Goal: Task Accomplishment & Management: Complete application form

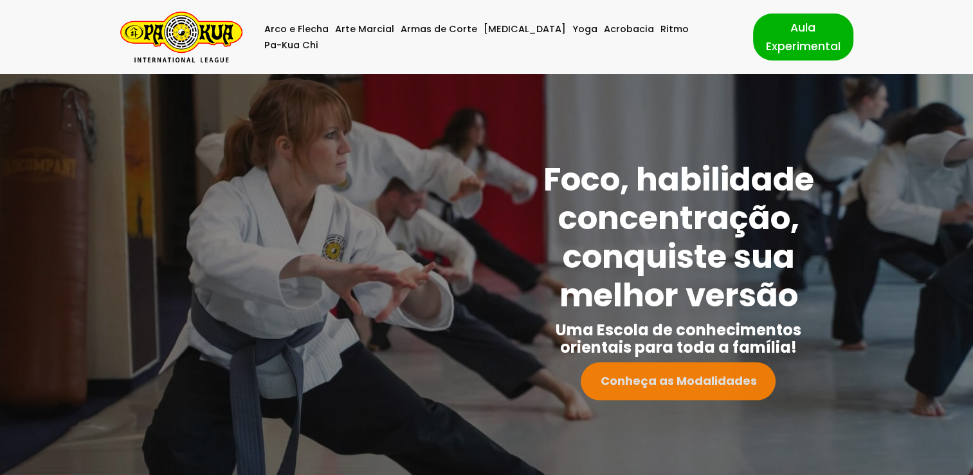
click at [672, 381] on strong "Conheça as Modalidades" at bounding box center [678, 380] width 156 height 16
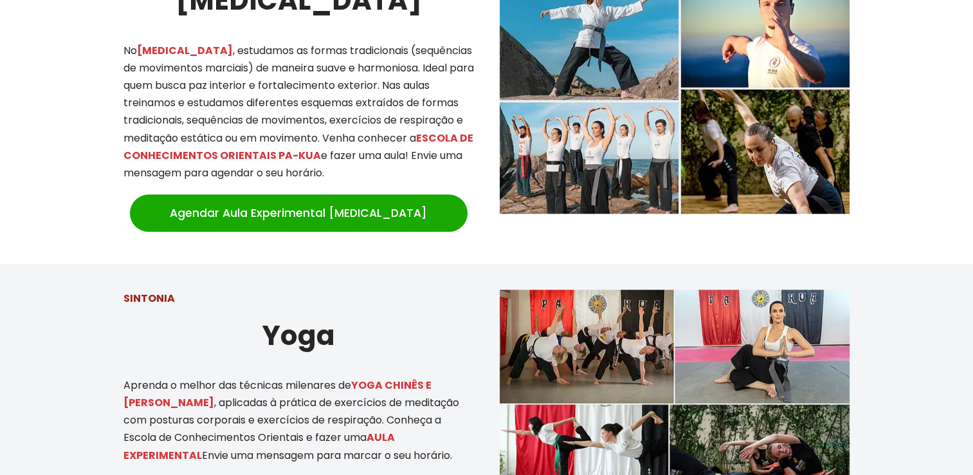
scroll to position [1229, 0]
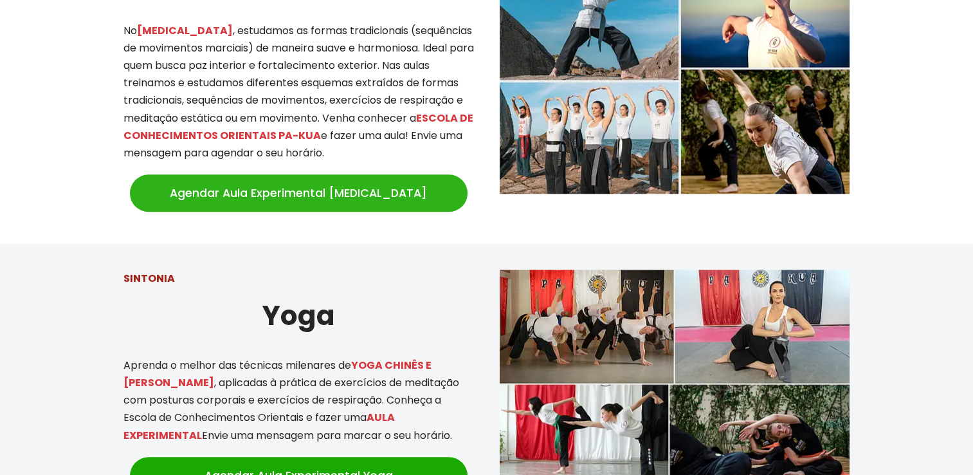
click at [416, 190] on link "Agendar Aula Experimental Tai Chi" at bounding box center [299, 192] width 338 height 37
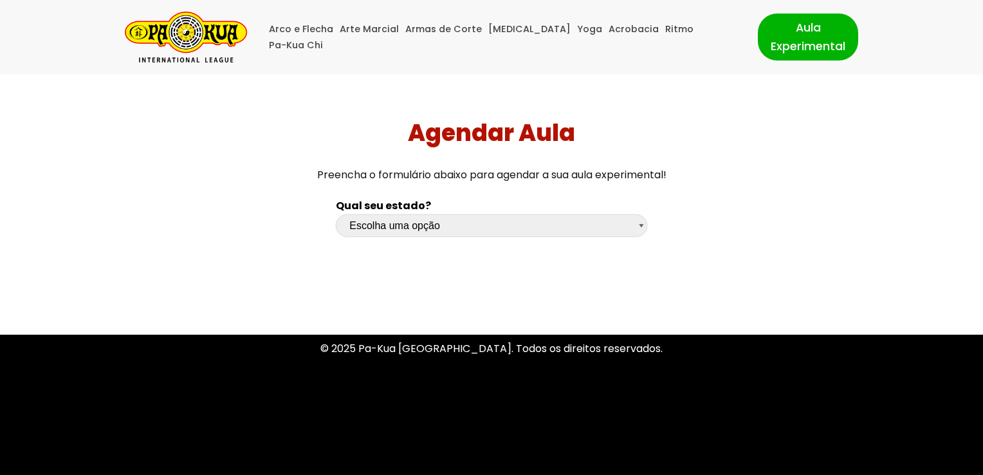
click at [601, 219] on select "Escolha uma opção [GEOGRAPHIC_DATA] [GEOGRAPHIC_DATA] [GEOGRAPHIC_DATA] [GEOGRA…" at bounding box center [491, 225] width 311 height 23
select select "sp"
click at [336, 214] on select "Escolha uma opção [GEOGRAPHIC_DATA] [GEOGRAPHIC_DATA] [GEOGRAPHIC_DATA] [GEOGRA…" at bounding box center [491, 225] width 311 height 23
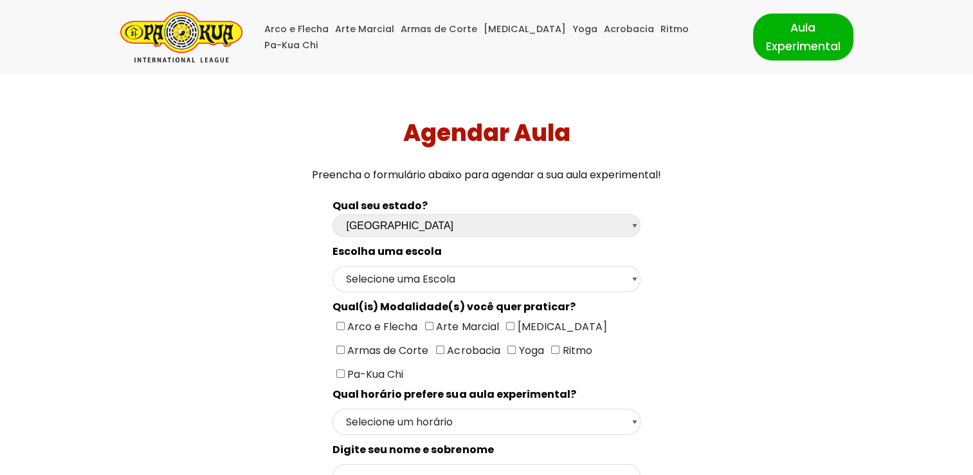
click at [175, 37] on img "Pa-Kua Brasil Uma Escola de conhecimentos orientais para toda a família. Foco, …" at bounding box center [181, 37] width 122 height 51
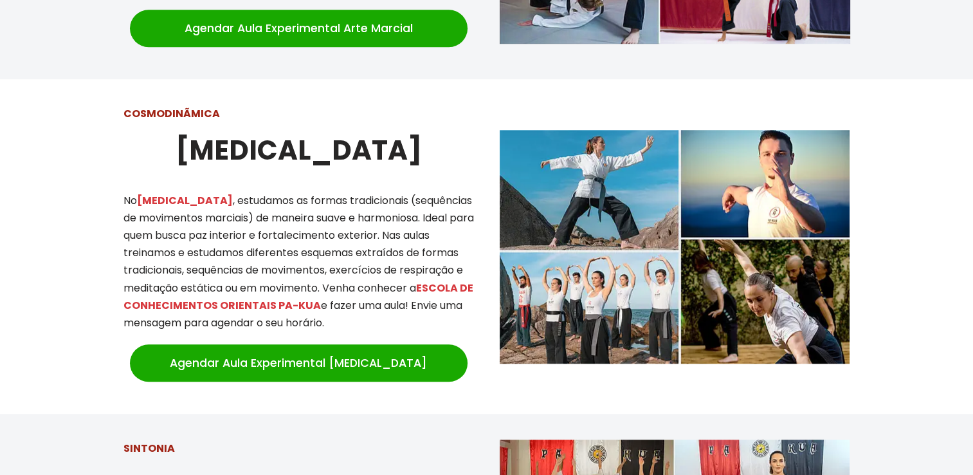
scroll to position [1040, 0]
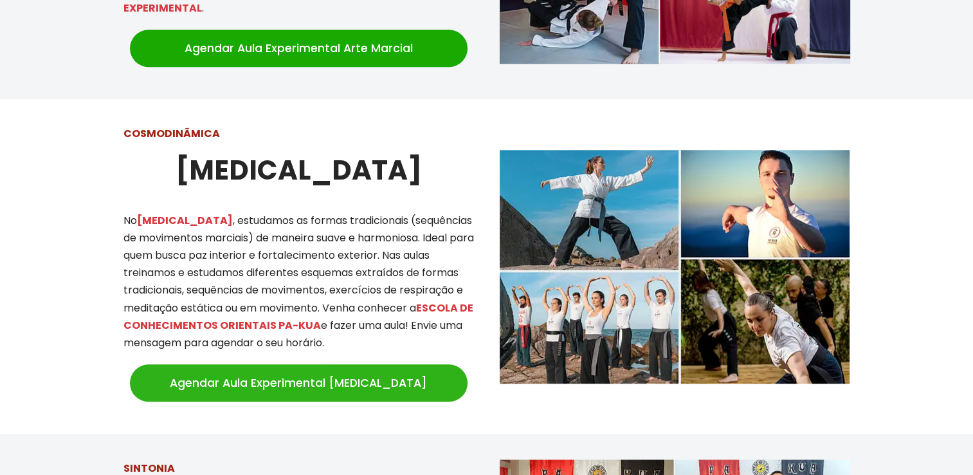
click at [437, 364] on link "Agendar Aula Experimental Tai Chi" at bounding box center [299, 382] width 338 height 37
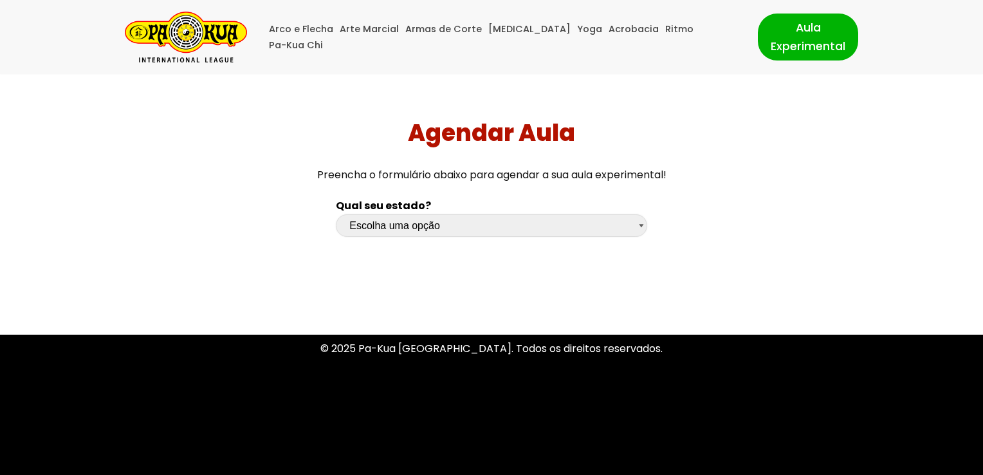
click at [605, 234] on select "Escolha uma opção Rio Grande do Sul Santa Catarina Paraná São Paulo Rio de Jane…" at bounding box center [491, 225] width 311 height 23
select select "sp"
click at [336, 214] on select "Escolha uma opção Rio Grande do Sul Santa Catarina Paraná São Paulo Rio de Jane…" at bounding box center [491, 225] width 311 height 23
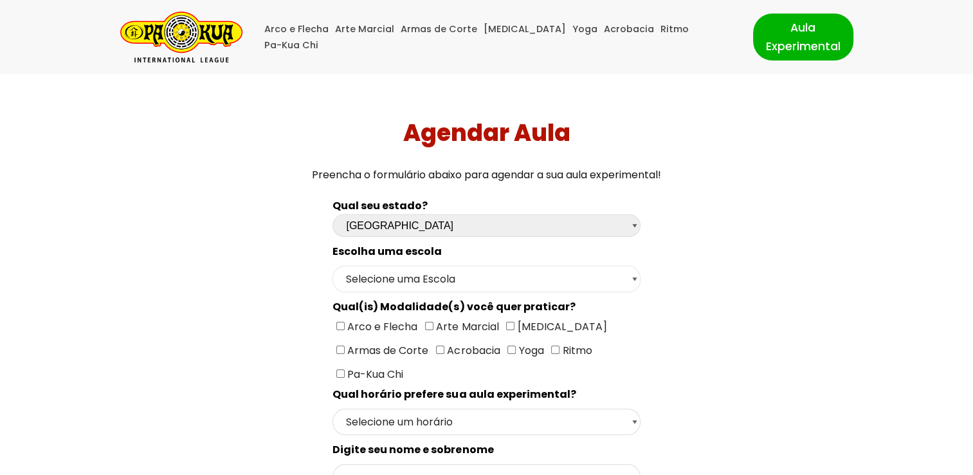
click at [520, 284] on select "Selecione uma Escola São Paulo - Escola Santa Cruz São Paulo - Escola Ana Rosa …" at bounding box center [486, 279] width 307 height 26
select select "[GEOGRAPHIC_DATA] - [GEOGRAPHIC_DATA]"
click at [333, 266] on select "Selecione uma Escola São Paulo - Escola Santa Cruz São Paulo - Escola Ana Rosa …" at bounding box center [486, 279] width 307 height 26
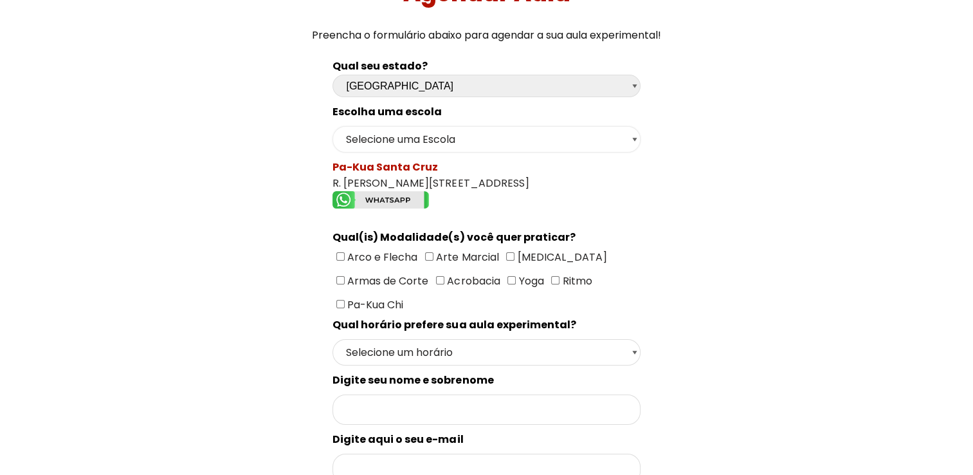
scroll to position [134, 0]
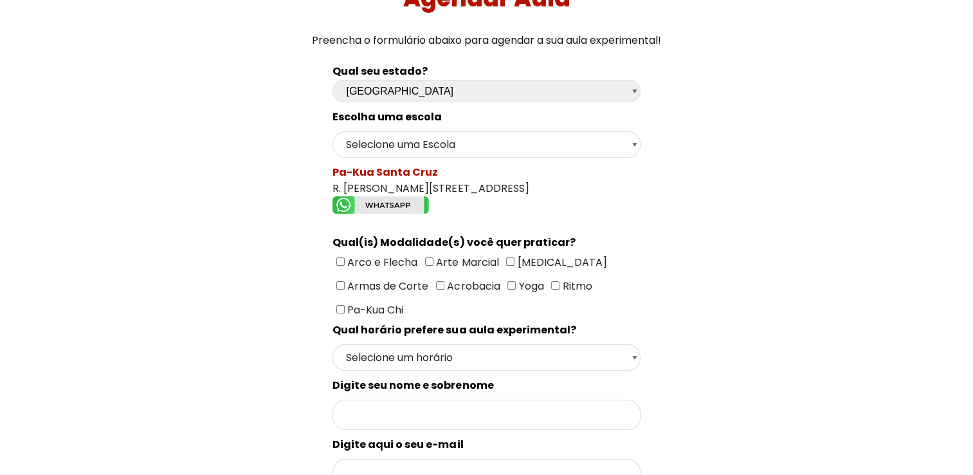
click at [510, 257] on input"] "[MEDICAL_DATA]" at bounding box center [510, 261] width 8 height 8
checkbox input"] "true"
click at [633, 352] on select "Selecione um horário Manhã Tarde Noite" at bounding box center [486, 357] width 307 height 26
select select "Noite"
click at [333, 344] on select "Selecione um horário Manhã Tarde Noite" at bounding box center [486, 357] width 307 height 26
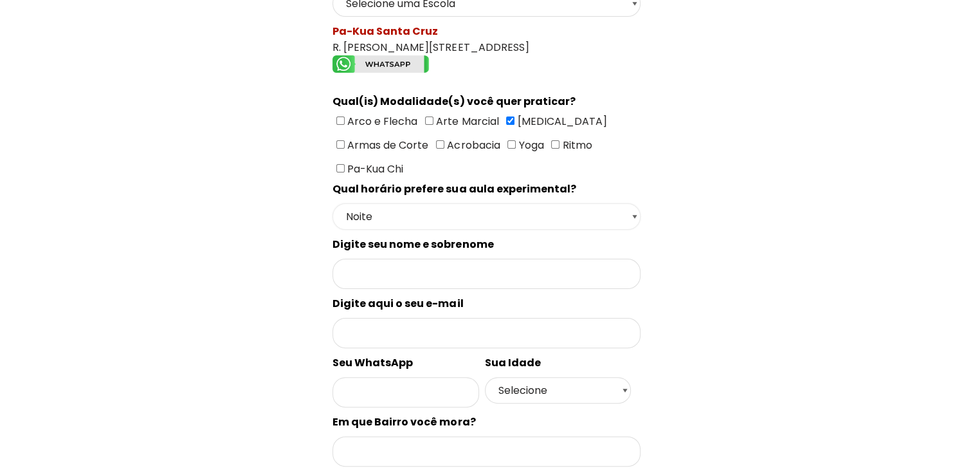
scroll to position [271, 0]
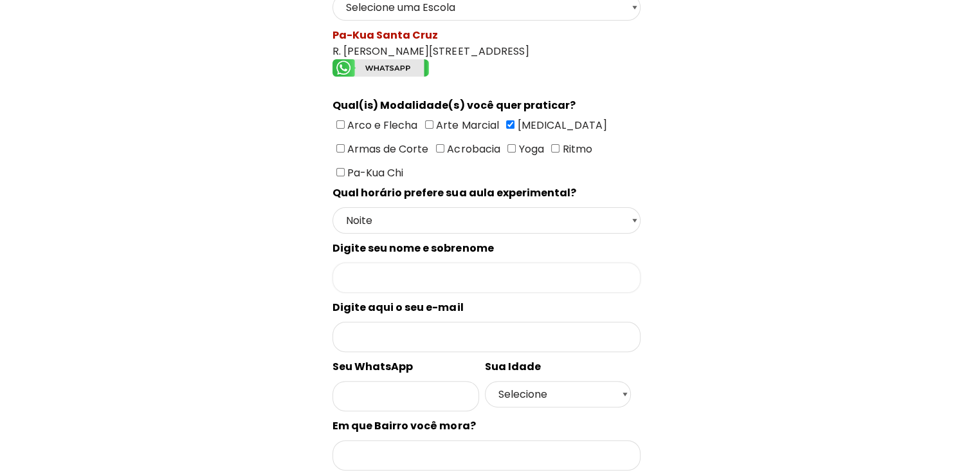
click at [549, 275] on input "Formulário de contacto" at bounding box center [486, 277] width 307 height 30
type input "[PERSON_NAME]"
type input "[EMAIL_ADDRESS][DOMAIN_NAME]"
type input "11981587183"
click at [578, 381] on select "Selecione 18 19 20 21 22 23 24 25 26 27 28 29 30 31 32 33 34 35 36 37 38 39 40 …" at bounding box center [558, 394] width 146 height 26
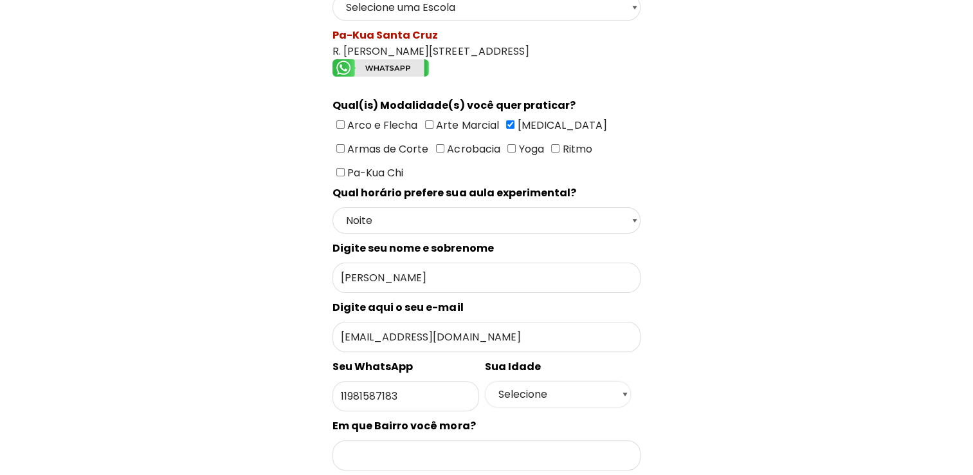
select select "25"
click at [485, 381] on select "Selecione 18 19 20 21 22 23 24 25 26 27 28 29 30 31 32 33 34 35 36 37 38 39 40 …" at bounding box center [558, 394] width 146 height 26
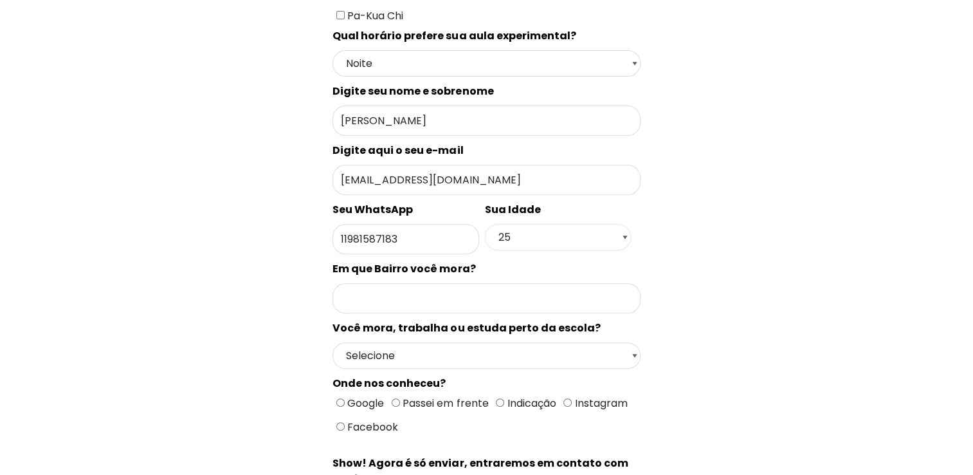
scroll to position [444, 0]
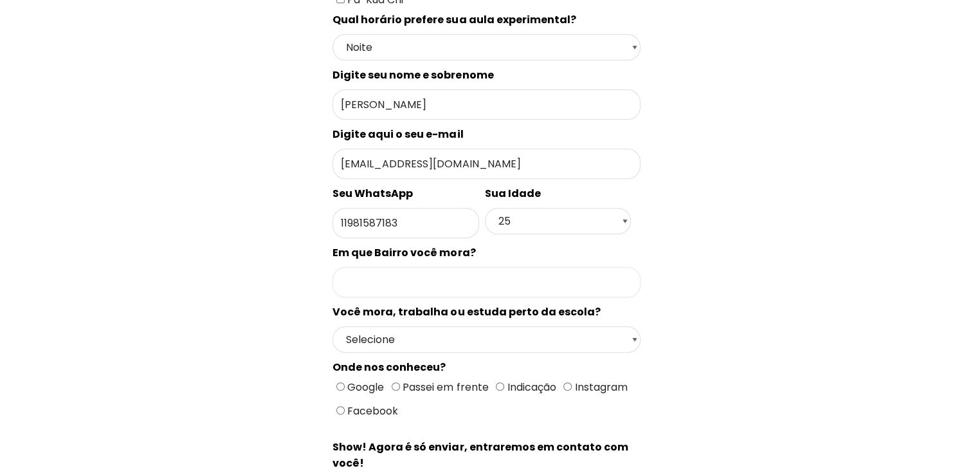
click at [620, 274] on input "Formulário de contacto" at bounding box center [486, 282] width 307 height 30
type input "[GEOGRAPHIC_DATA]"
click at [505, 326] on select "Selecione Moro Perto Trabalho Perto Estudo Perto Passo Perto" at bounding box center [486, 339] width 307 height 26
select select "Trabalho Perto"
click at [333, 326] on select "Selecione Moro Perto Trabalho Perto Estudo Perto Passo Perto" at bounding box center [486, 339] width 307 height 26
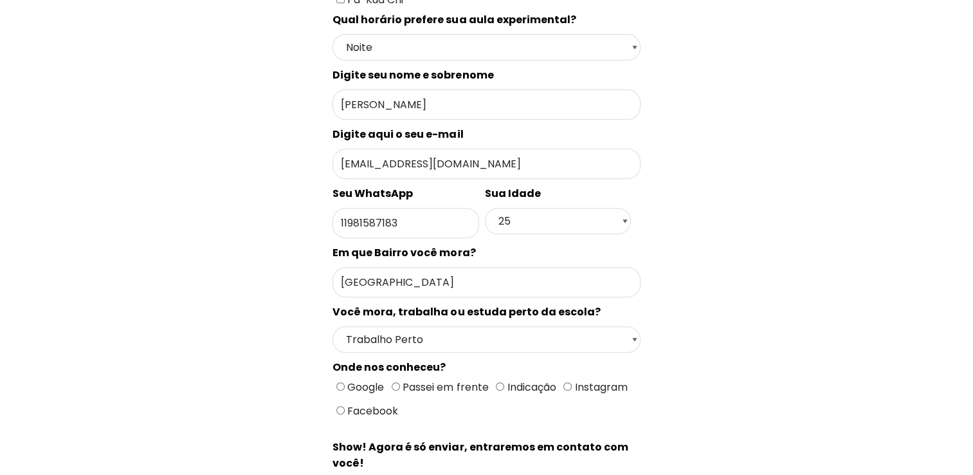
click at [333, 380] on span "Google Passei em frente Indicação Instagram Facebook" at bounding box center [482, 399] width 298 height 39
click at [336, 382] on input "Google" at bounding box center [340, 386] width 8 height 8
radio input "true"
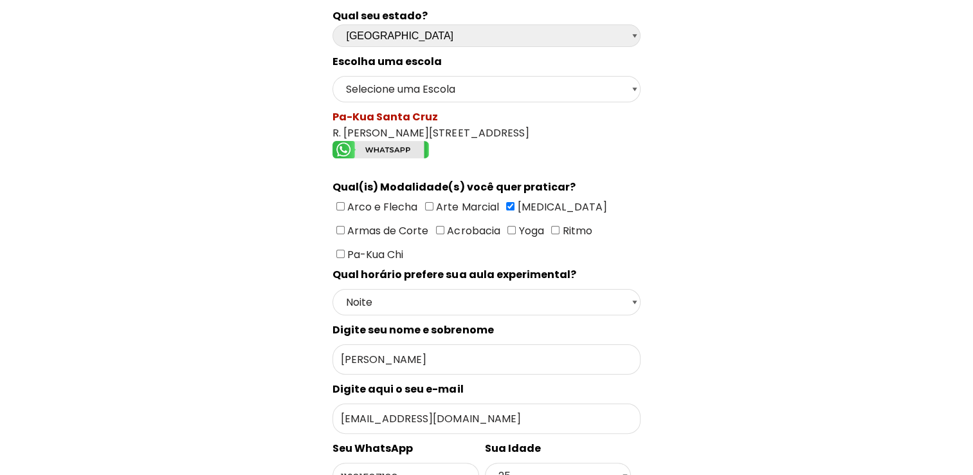
scroll to position [192, 0]
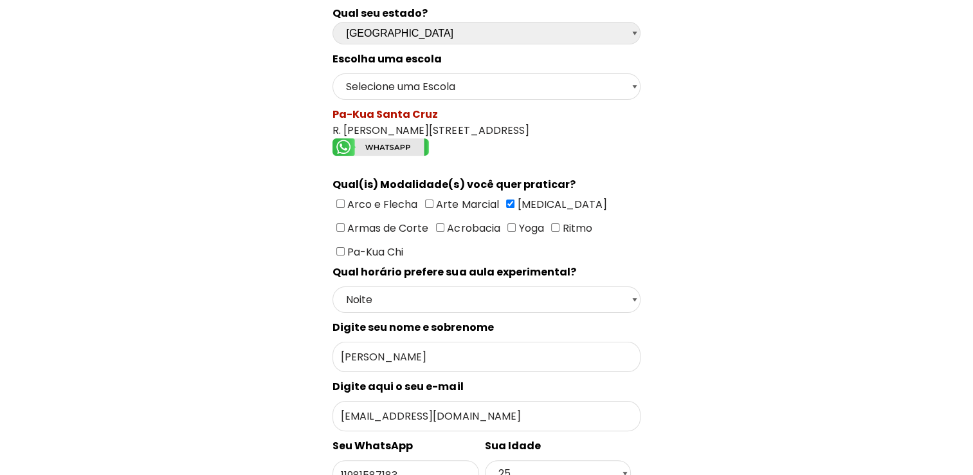
click at [342, 200] on input"] "Arco e Flecha" at bounding box center [340, 203] width 8 height 8
checkbox input"] "true"
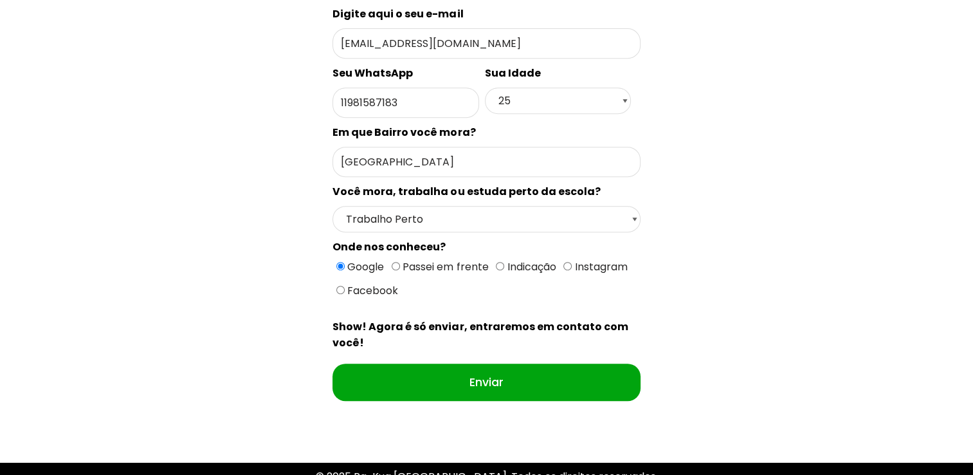
scroll to position [573, 0]
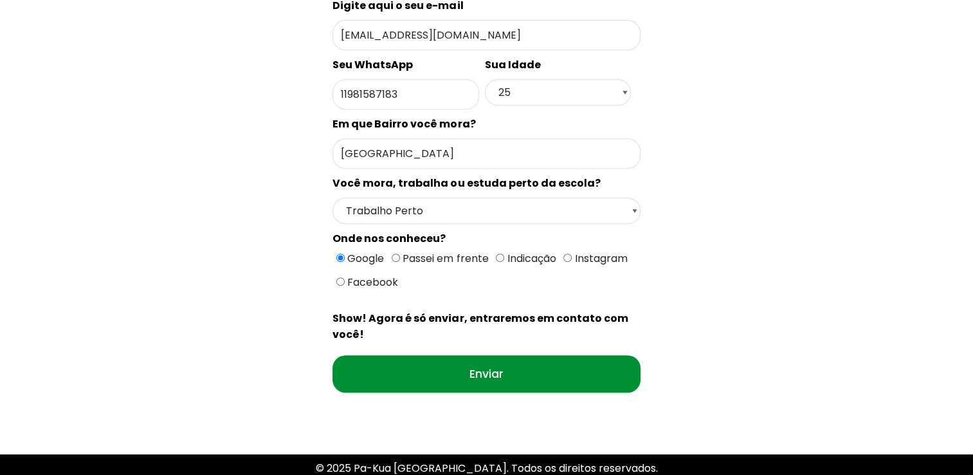
click at [631, 355] on input "Enviar" at bounding box center [486, 373] width 307 height 37
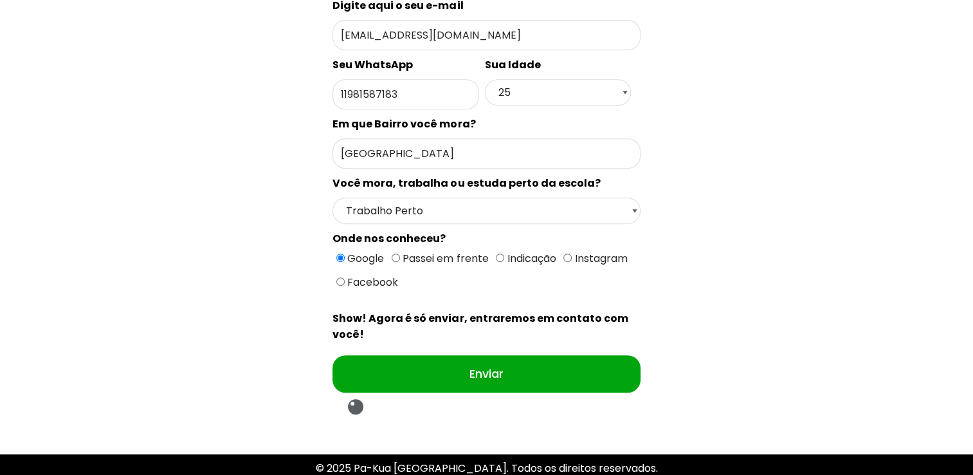
click at [505, 376] on div "Escolha uma escola Selecione uma Escola São Paulo - Escola Santa Cruz São Paulo…" at bounding box center [486, 44] width 307 height 749
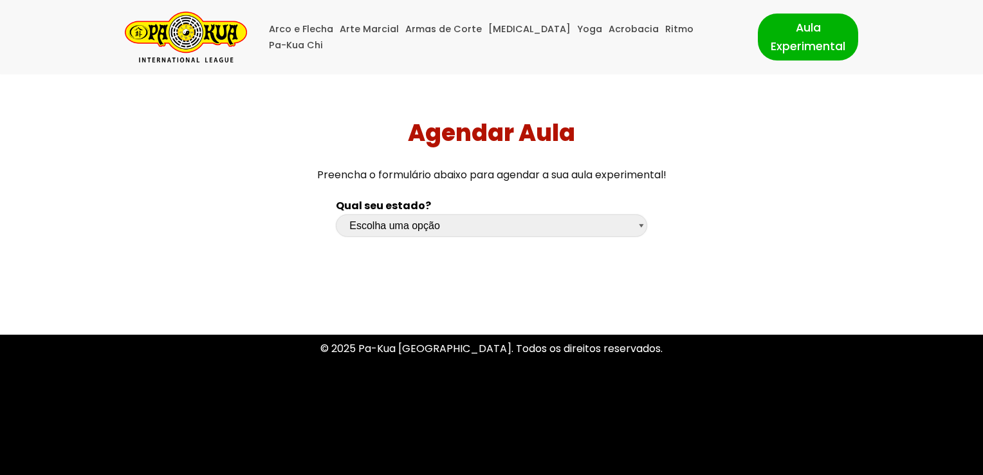
click at [584, 220] on select "Escolha uma opção [GEOGRAPHIC_DATA] [GEOGRAPHIC_DATA] [GEOGRAPHIC_DATA] [GEOGRA…" at bounding box center [491, 225] width 311 height 23
select select "sp"
click at [336, 214] on select "Escolha uma opção [GEOGRAPHIC_DATA] [GEOGRAPHIC_DATA] [GEOGRAPHIC_DATA] [GEOGRA…" at bounding box center [491, 225] width 311 height 23
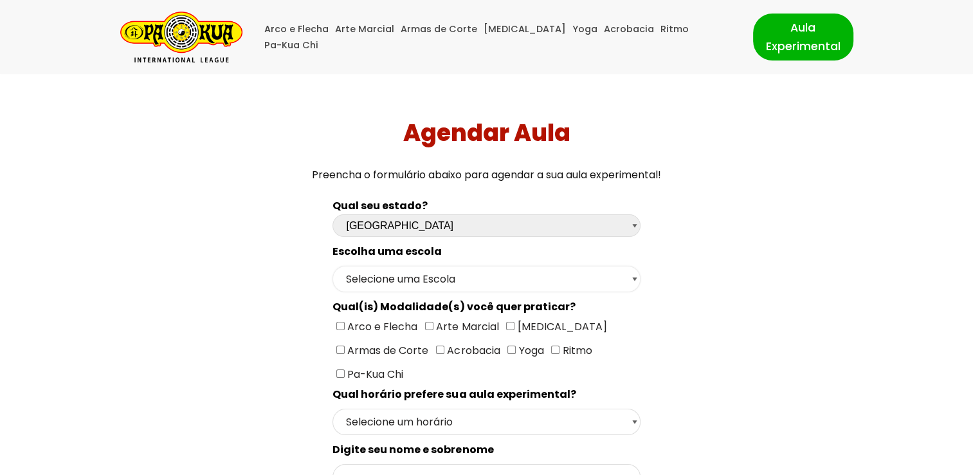
click at [450, 269] on select "Selecione uma Escola [GEOGRAPHIC_DATA] - Escola [GEOGRAPHIC_DATA] - [GEOGRAPHIC…" at bounding box center [486, 279] width 307 height 26
select select "[GEOGRAPHIC_DATA] - [GEOGRAPHIC_DATA]"
click at [333, 266] on select "Selecione uma Escola [GEOGRAPHIC_DATA] - Escola [GEOGRAPHIC_DATA] - [GEOGRAPHIC…" at bounding box center [486, 279] width 307 height 26
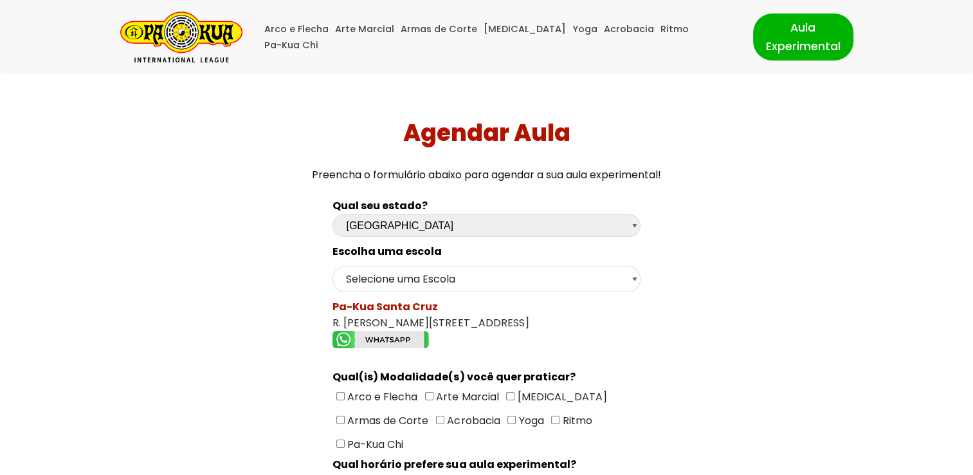
click at [509, 392] on input"] "[MEDICAL_DATA]" at bounding box center [510, 396] width 8 height 8
checkbox input"] "true"
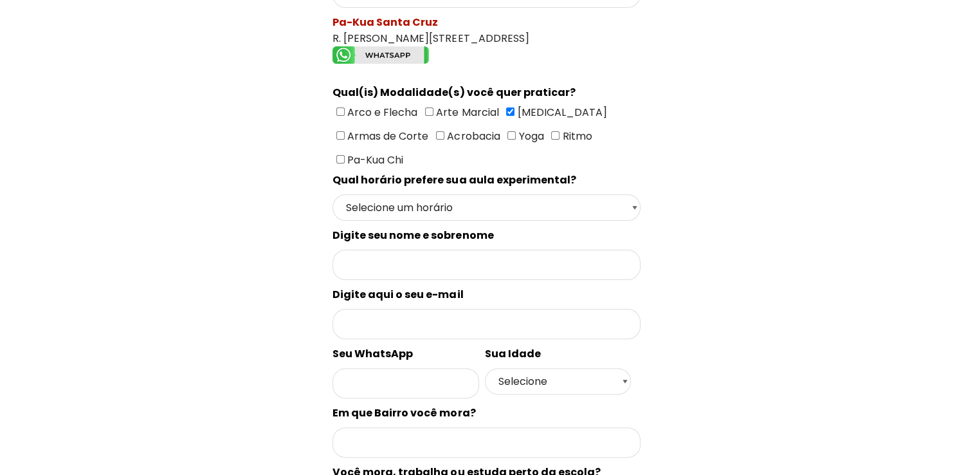
scroll to position [292, 0]
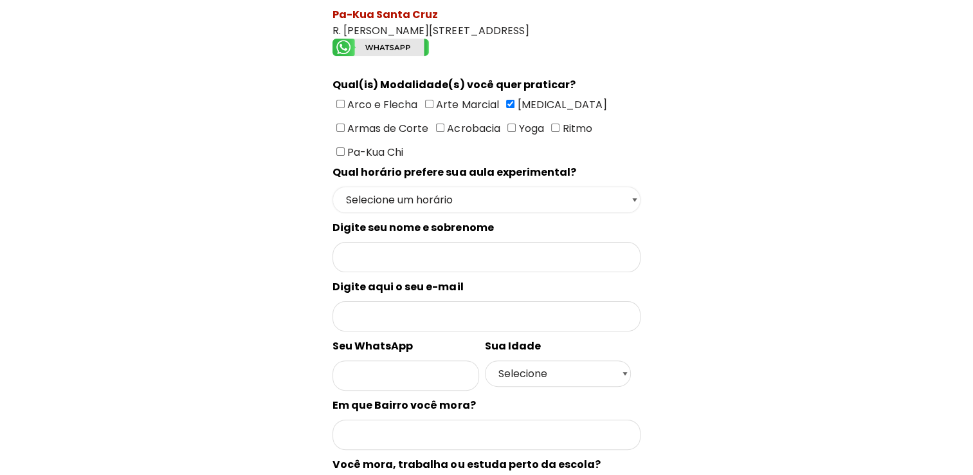
click at [558, 199] on select "Selecione um horário Manhã Tarde Noite" at bounding box center [486, 200] width 307 height 26
select select "Noite"
click at [333, 187] on select "Selecione um horário Manhã Tarde Noite" at bounding box center [486, 200] width 307 height 26
click at [486, 261] on input "Formulário de contacto" at bounding box center [486, 257] width 307 height 30
type input "[PERSON_NAME]"
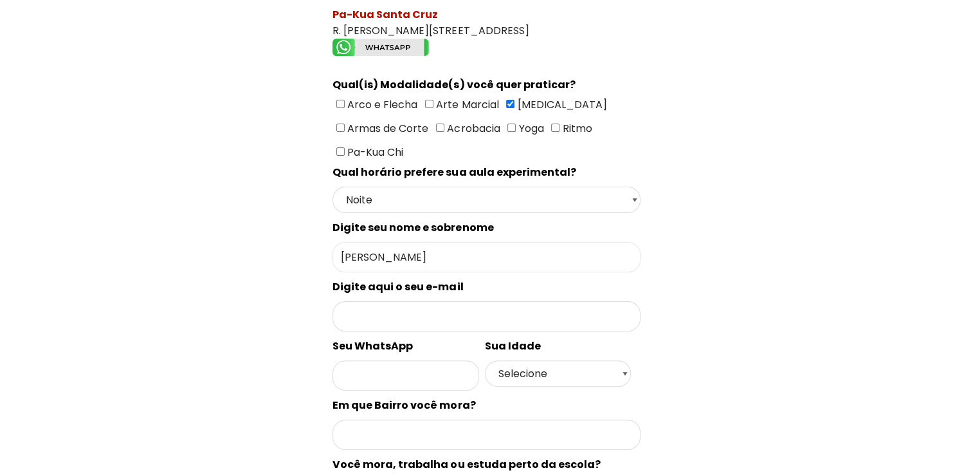
type input "[EMAIL_ADDRESS][DOMAIN_NAME]"
type input "11981587183"
type input "[GEOGRAPHIC_DATA]"
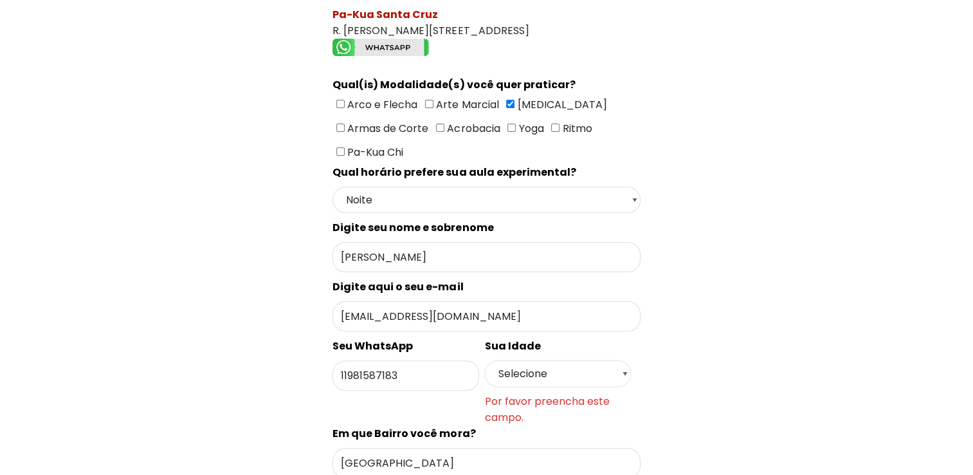
click at [542, 360] on select "Selecione 18 19 20 21 22 23 24 25 26 27 28 29 30 31 32 33 34 35 36 37 38 39 40 …" at bounding box center [558, 373] width 146 height 26
select select "25"
click at [485, 360] on select "Selecione 18 19 20 21 22 23 24 25 26 27 28 29 30 31 32 33 34 35 36 37 38 39 40 …" at bounding box center [558, 373] width 146 height 26
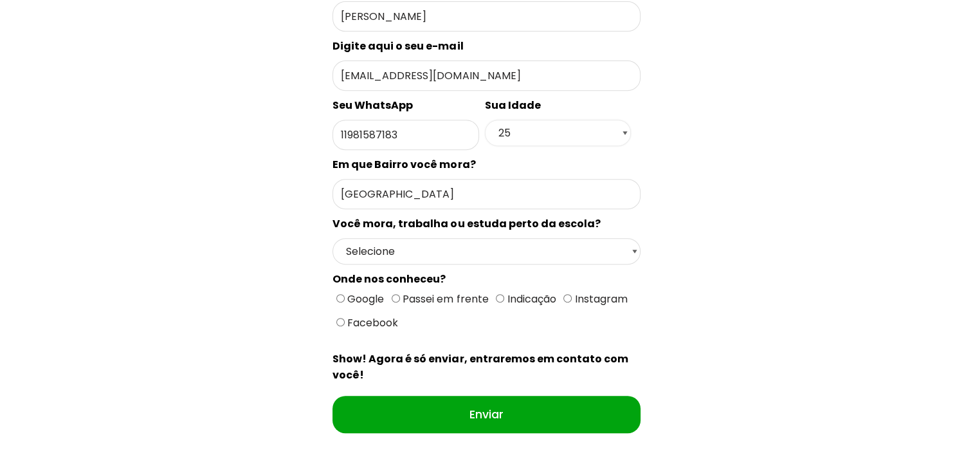
scroll to position [545, 0]
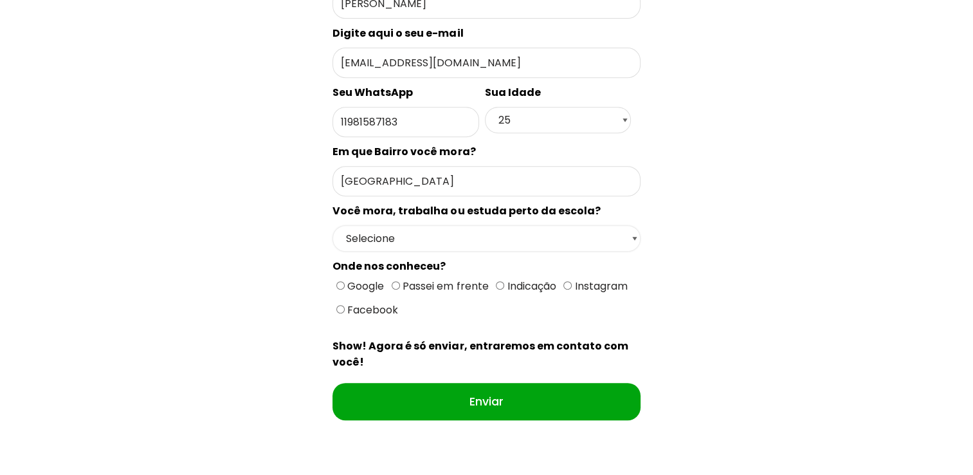
click at [566, 230] on select "Selecione Moro Perto Trabalho Perto Estudo Perto Passo Perto" at bounding box center [486, 238] width 307 height 26
select select "Trabalho Perto"
click at [333, 225] on select "Selecione Moro Perto Trabalho Perto Estudo Perto Passo Perto" at bounding box center [486, 238] width 307 height 26
click at [338, 281] on input "Google" at bounding box center [340, 285] width 8 height 8
radio input "true"
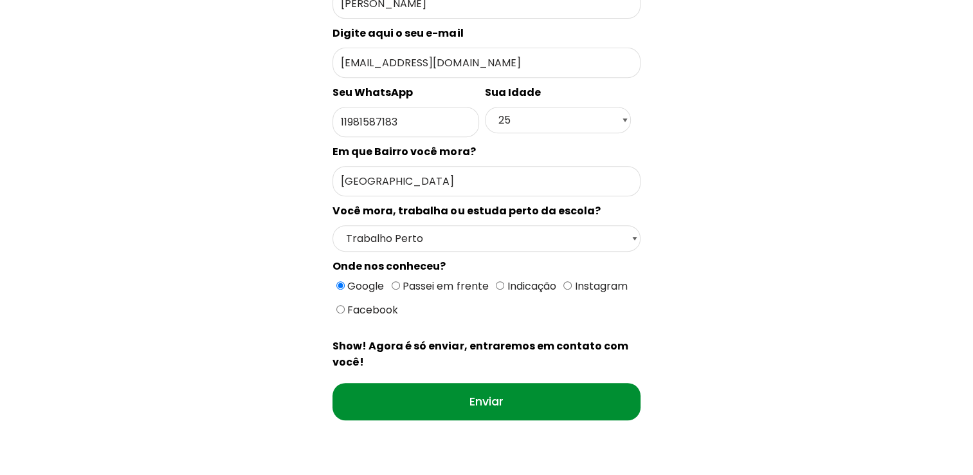
click at [470, 387] on input "Enviar" at bounding box center [486, 401] width 307 height 37
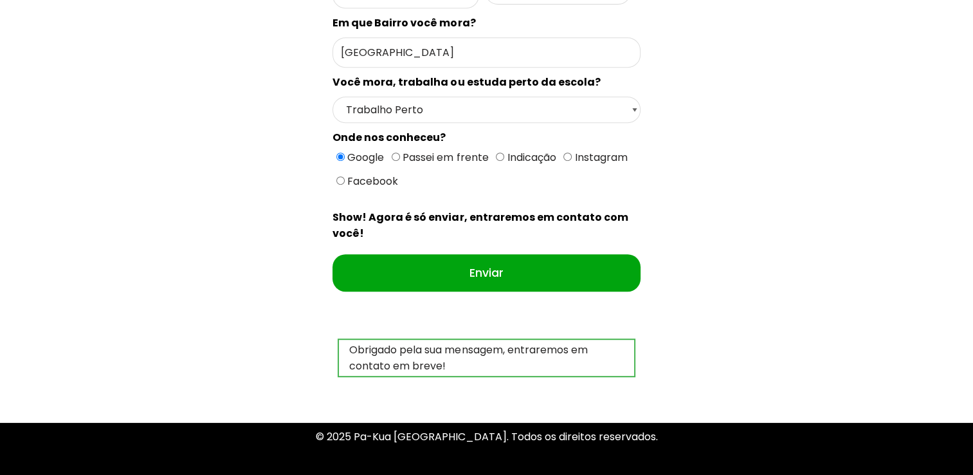
scroll to position [600, 0]
